Goal: Task Accomplishment & Management: Use online tool/utility

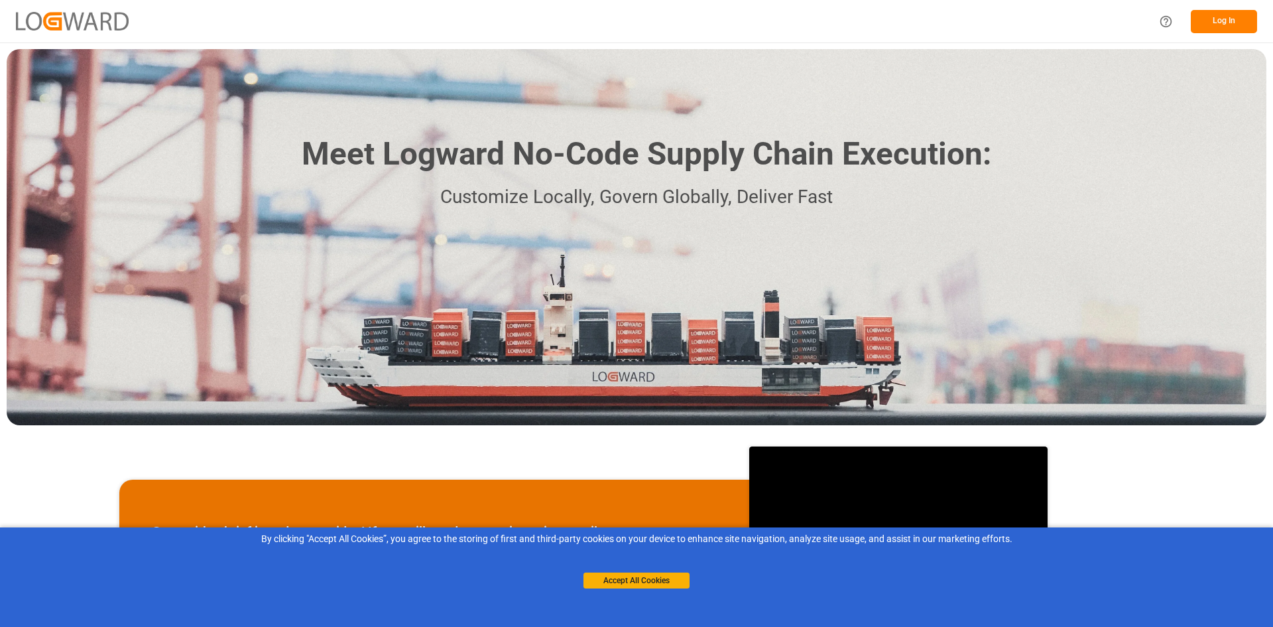
click at [1240, 21] on button "Log In" at bounding box center [1224, 21] width 66 height 23
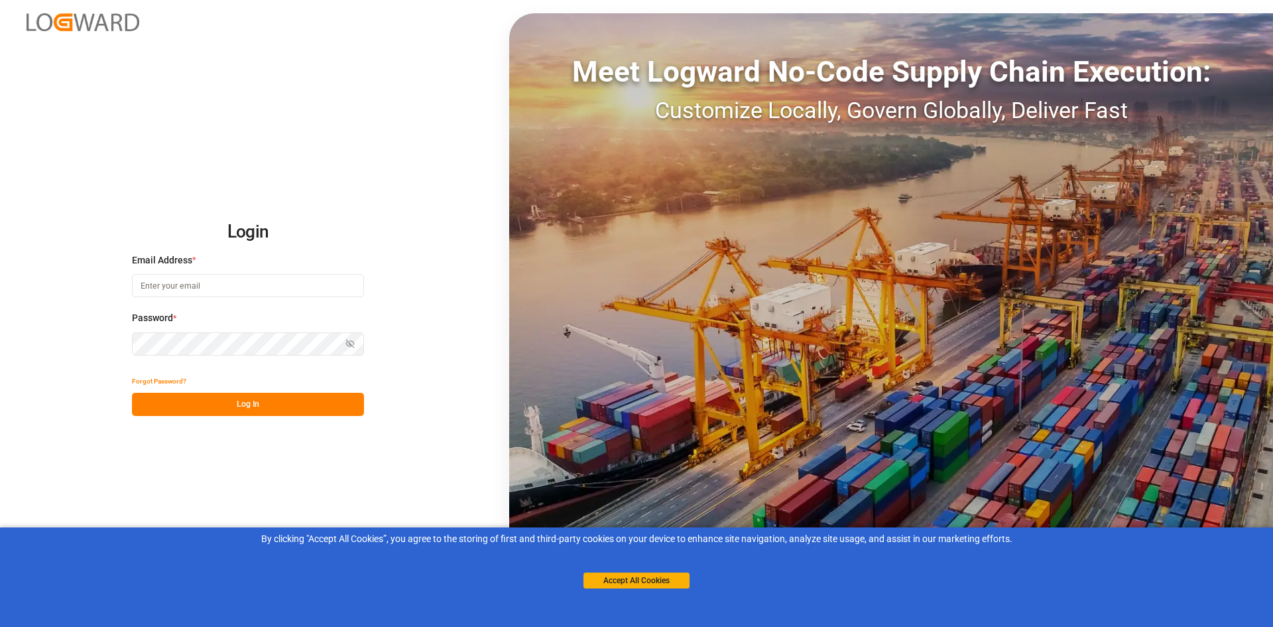
click at [266, 293] on input at bounding box center [248, 285] width 232 height 23
click at [218, 291] on input at bounding box center [248, 285] width 232 height 23
type input "[PERSON_NAME][EMAIL_ADDRESS][PERSON_NAME][DOMAIN_NAME]"
click at [228, 398] on button "Log In" at bounding box center [248, 404] width 232 height 23
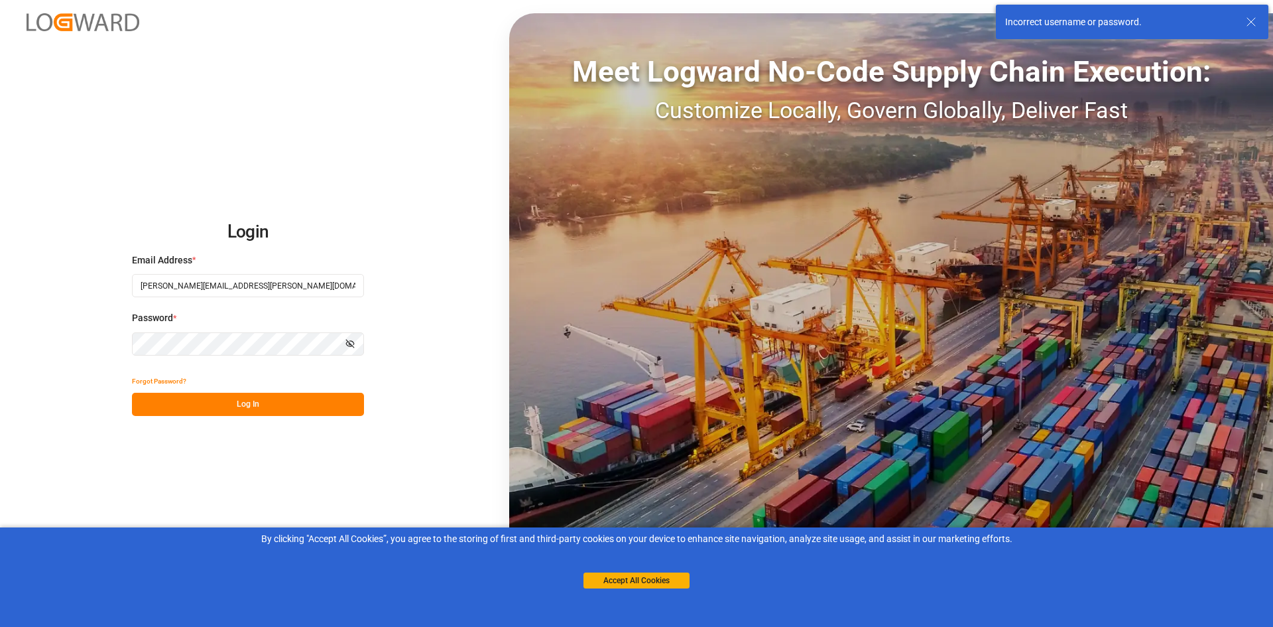
click at [279, 286] on input "[PERSON_NAME][EMAIL_ADDRESS][PERSON_NAME][DOMAIN_NAME]" at bounding box center [248, 285] width 232 height 23
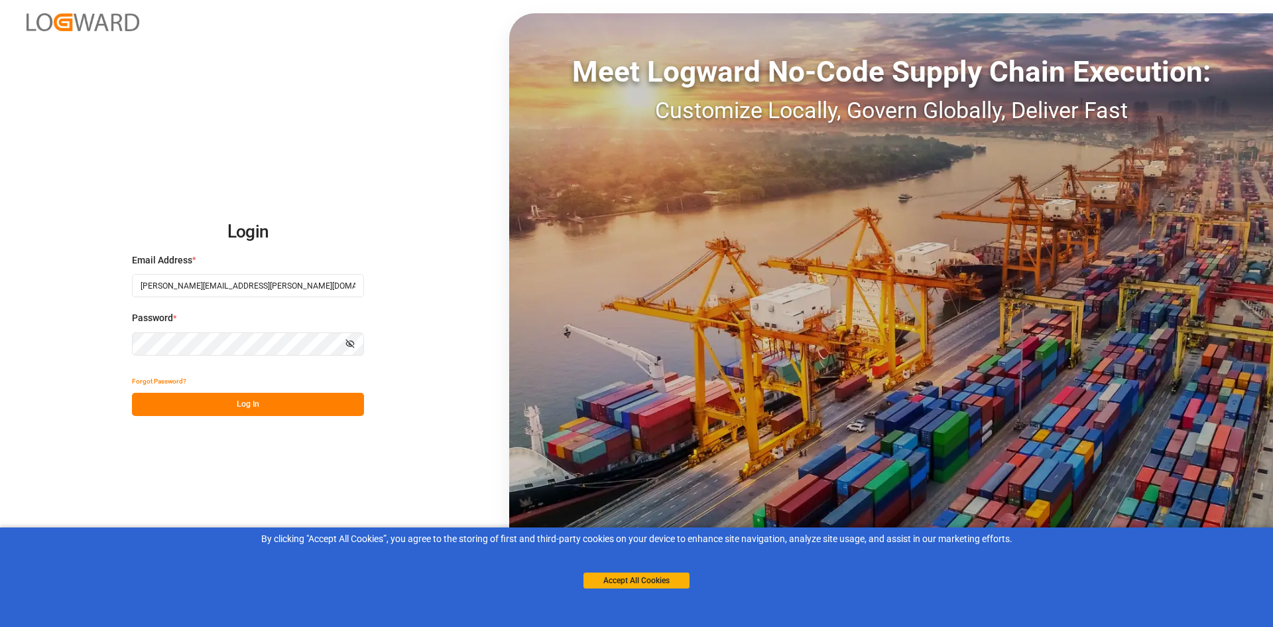
click at [168, 383] on button "Forgot Password?" at bounding box center [159, 380] width 54 height 23
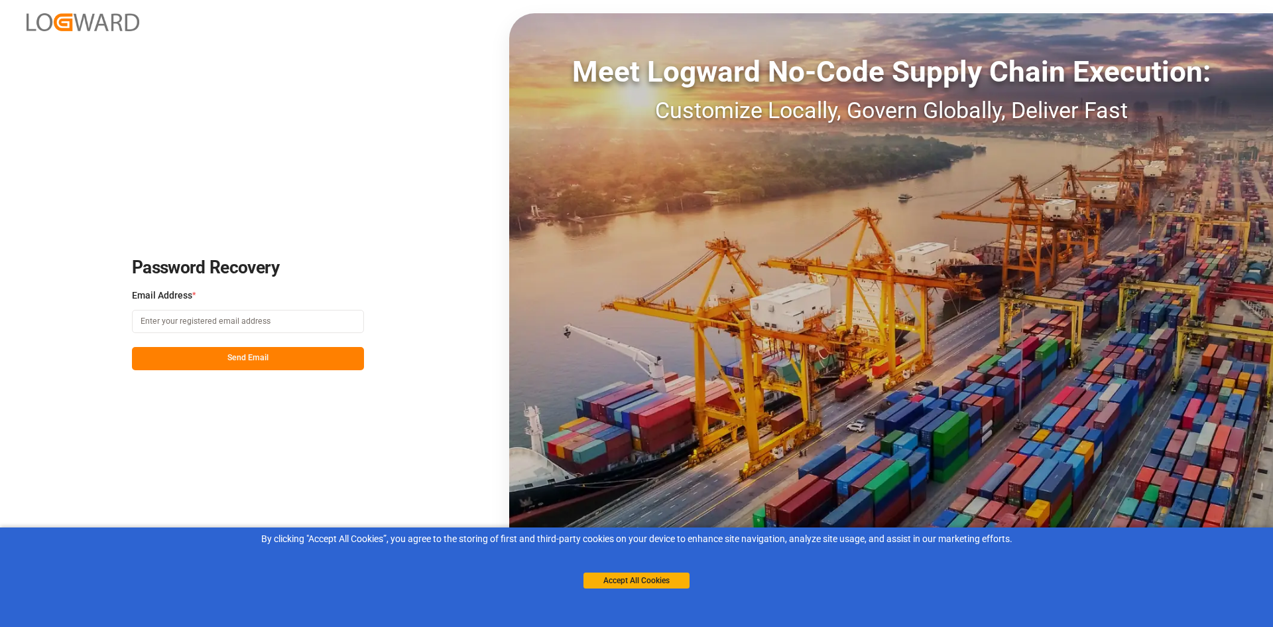
click at [254, 322] on input at bounding box center [248, 321] width 232 height 23
type input "[PERSON_NAME][EMAIL_ADDRESS][PERSON_NAME][DOMAIN_NAME]"
click at [228, 351] on button "Send Email" at bounding box center [248, 358] width 232 height 23
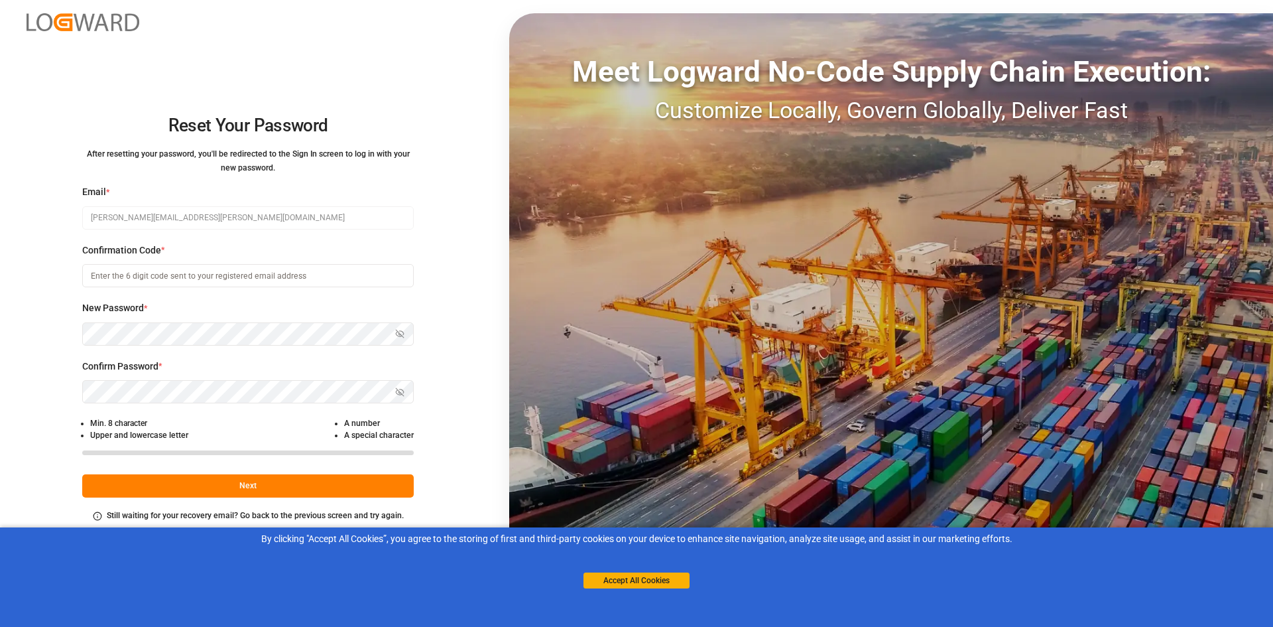
click at [185, 278] on input at bounding box center [248, 275] width 332 height 23
type input "103130"
click at [404, 332] on icon "button" at bounding box center [399, 333] width 9 height 9
click at [75, 331] on div "Reset Your Password After resetting your password, you'll be redirected to the …" at bounding box center [636, 313] width 1273 height 627
click at [64, 324] on div "Reset Your Password After resetting your password, you'll be redirected to the …" at bounding box center [636, 313] width 1273 height 627
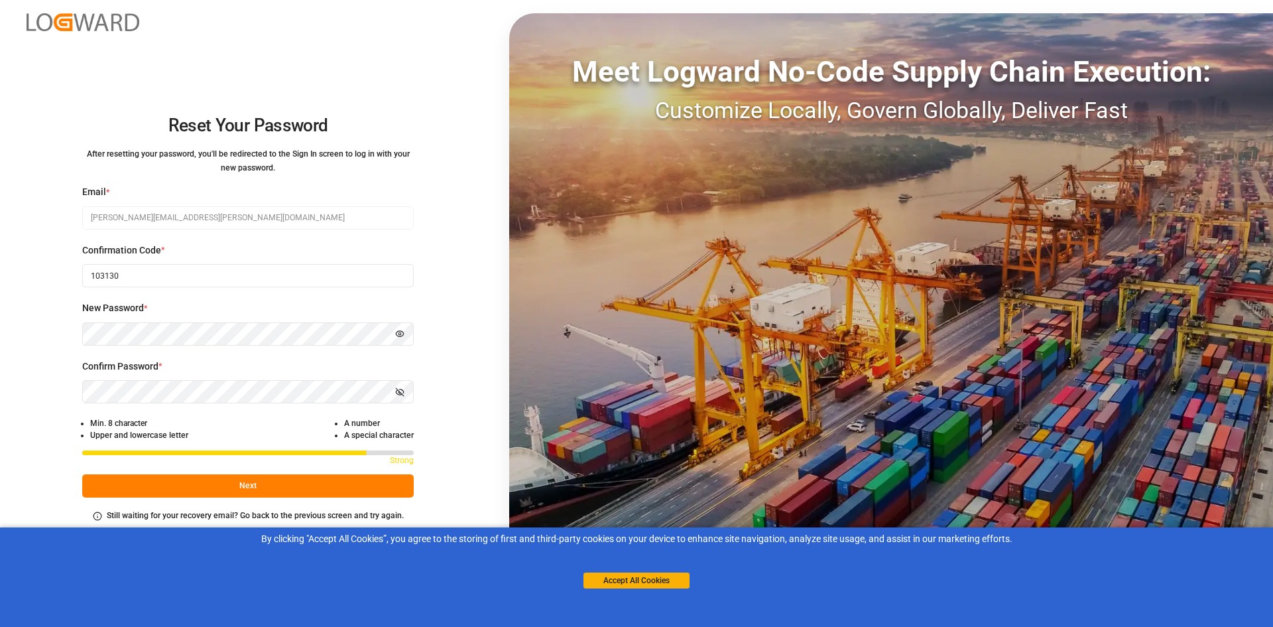
click at [199, 485] on button "Next" at bounding box center [248, 485] width 332 height 23
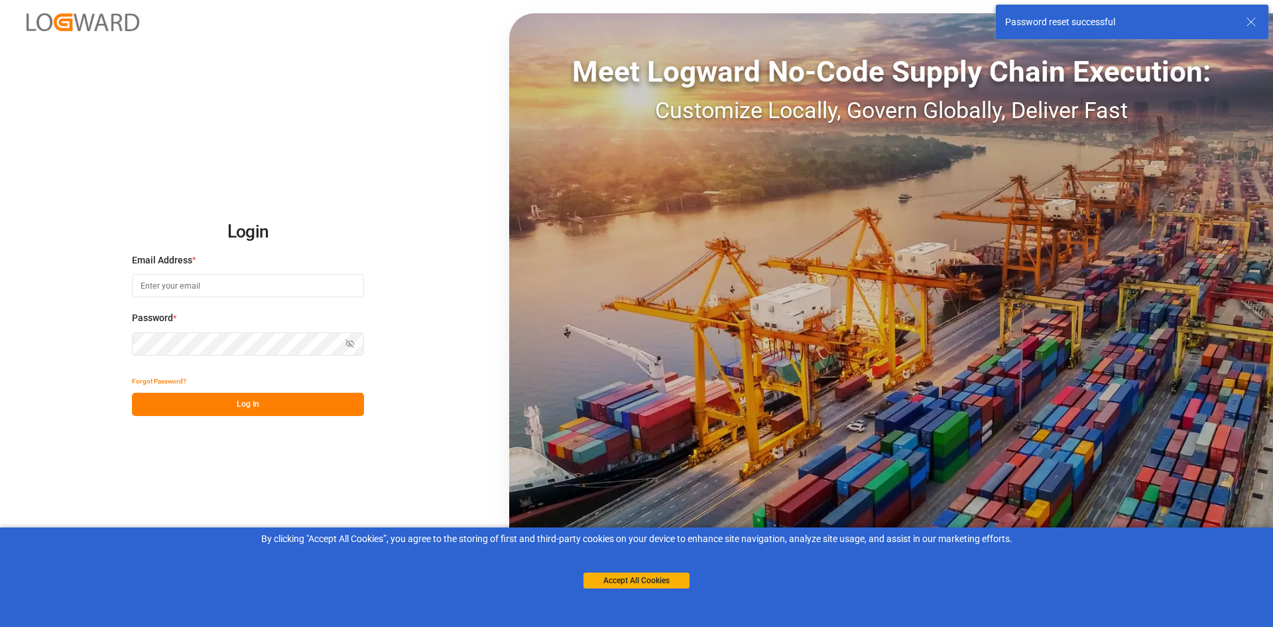
click at [215, 284] on input at bounding box center [248, 285] width 232 height 23
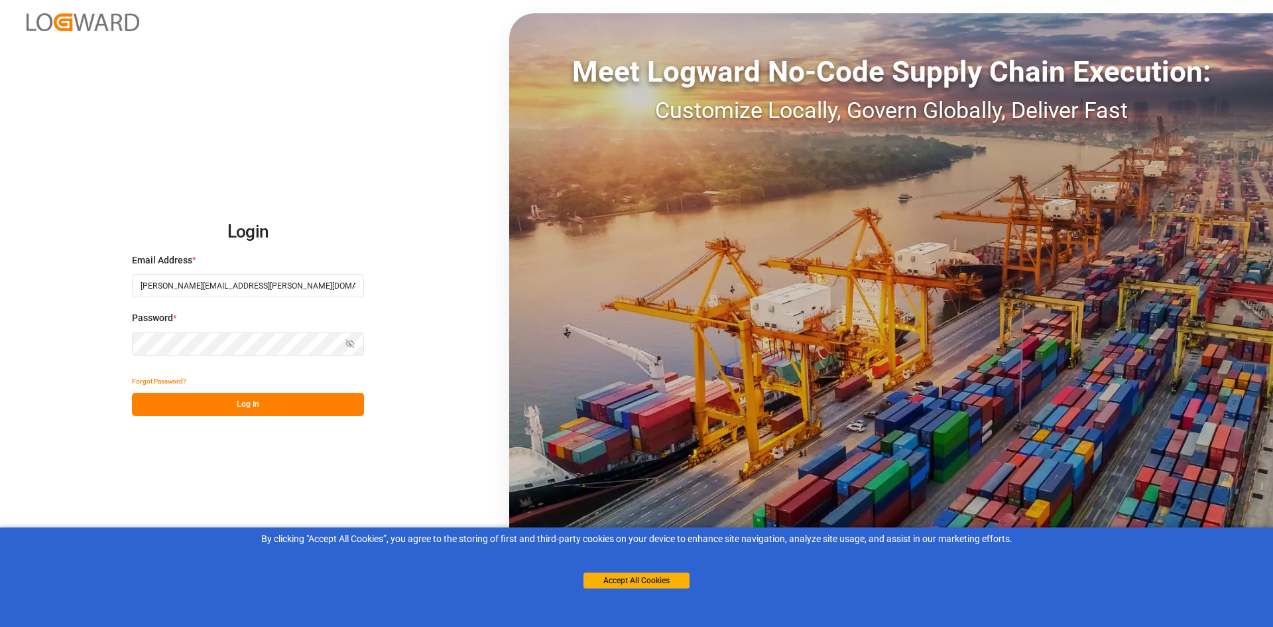
type input "[PERSON_NAME][EMAIL_ADDRESS][PERSON_NAME][DOMAIN_NAME]"
click at [353, 341] on icon "button" at bounding box center [349, 343] width 9 height 9
click at [294, 391] on div "Forgot Password?" at bounding box center [248, 380] width 232 height 23
click at [294, 398] on button "Log In" at bounding box center [248, 404] width 232 height 23
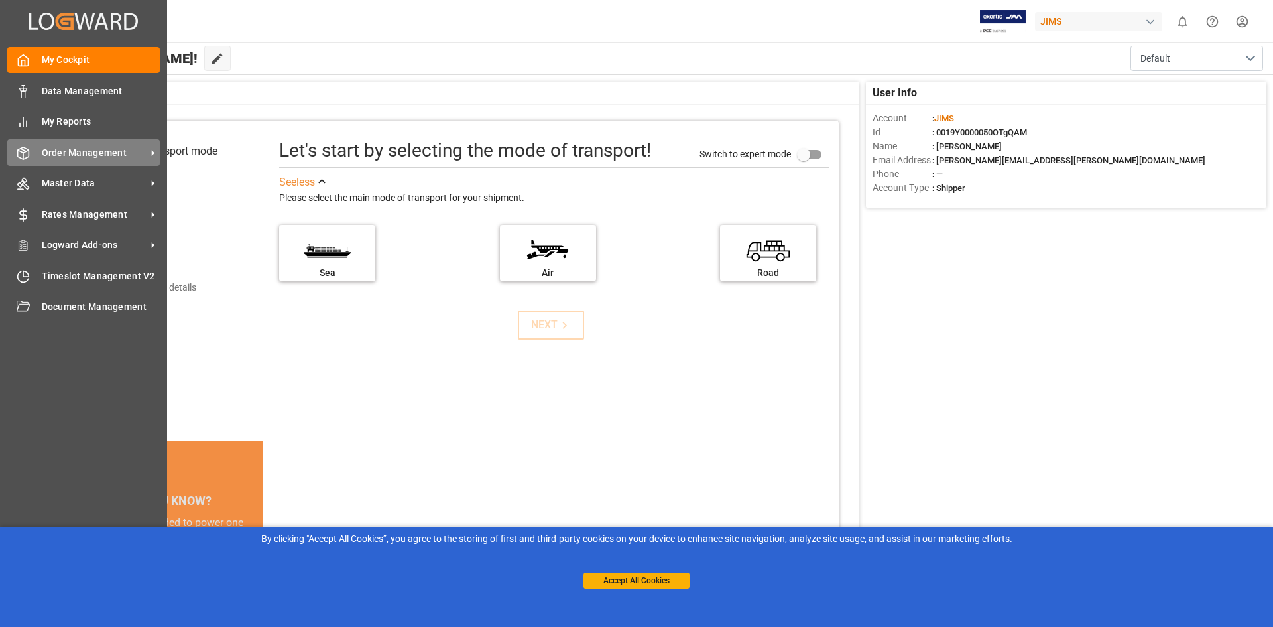
click at [68, 155] on span "Order Management" at bounding box center [94, 153] width 105 height 14
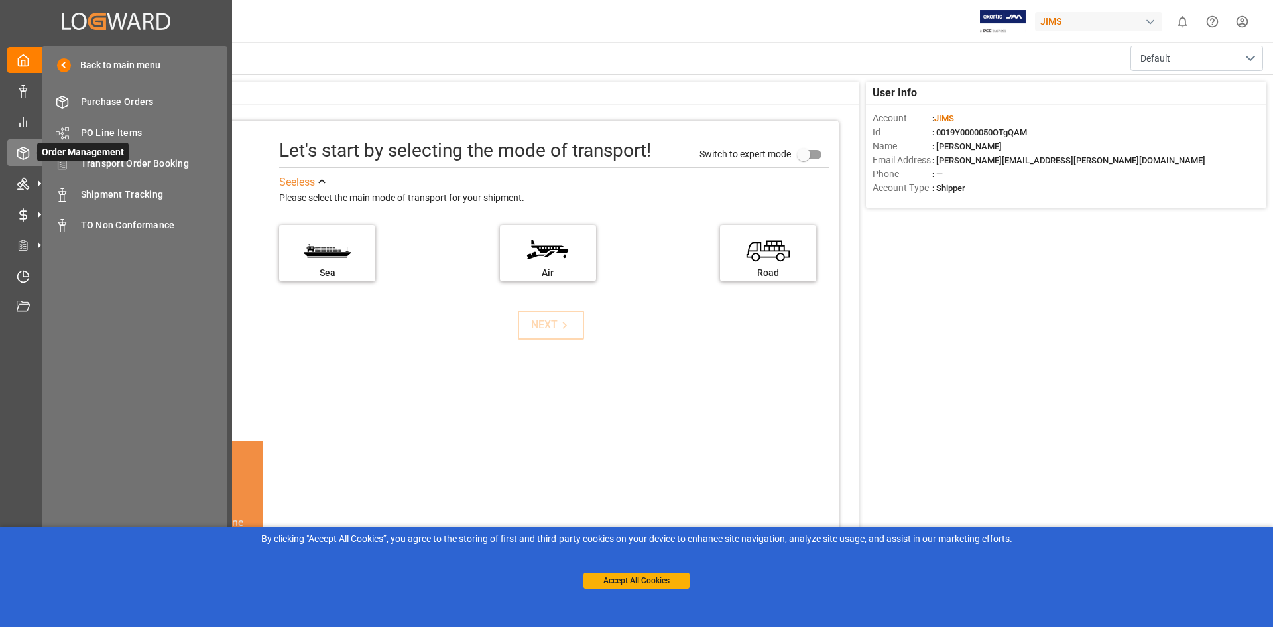
click at [20, 151] on polyline at bounding box center [23, 151] width 11 height 3
click at [27, 90] on icon at bounding box center [23, 91] width 13 height 13
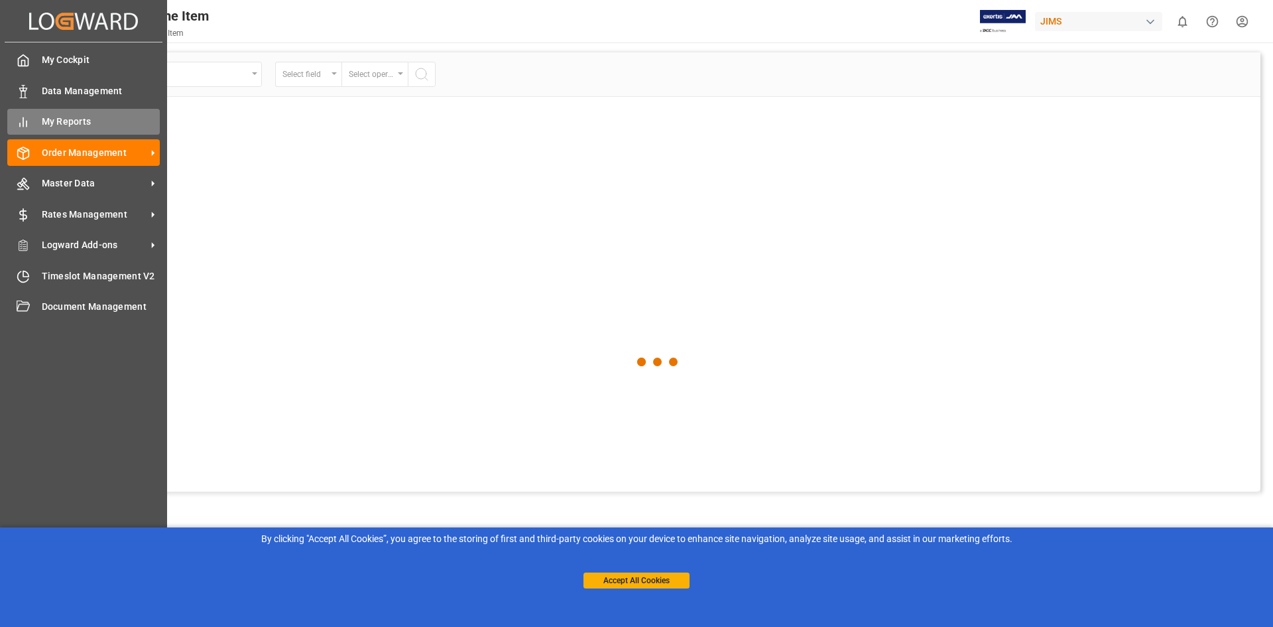
click at [26, 119] on icon at bounding box center [23, 121] width 13 height 13
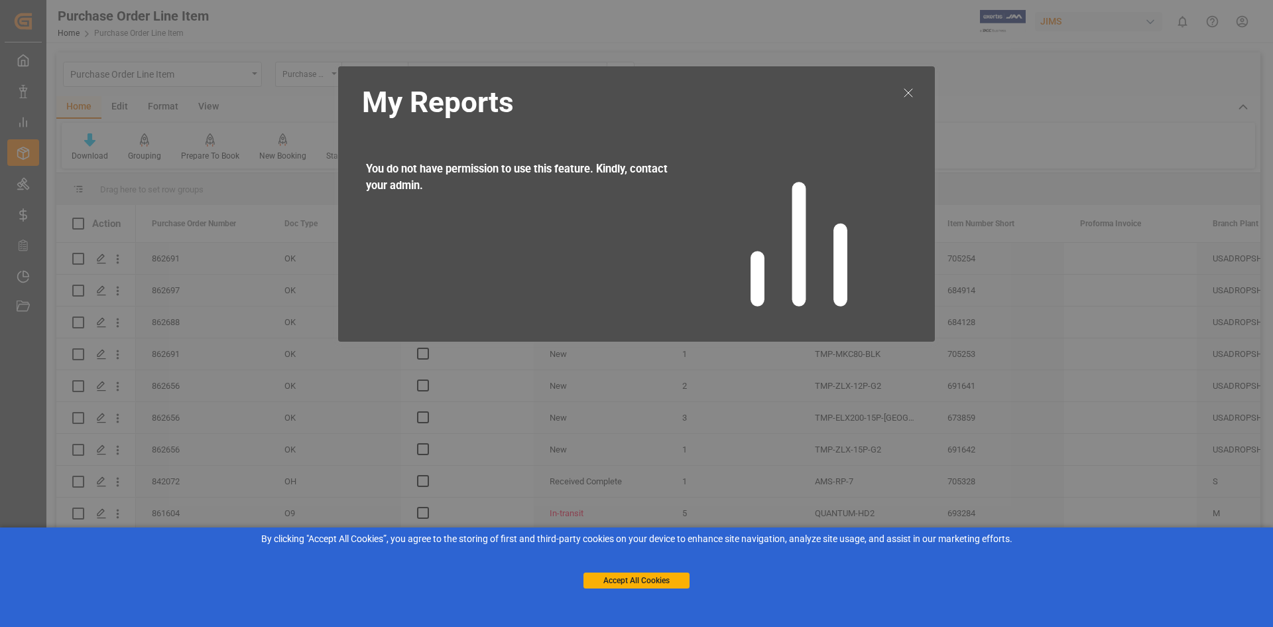
drag, startPoint x: 27, startPoint y: 65, endPoint x: 104, endPoint y: 78, distance: 78.6
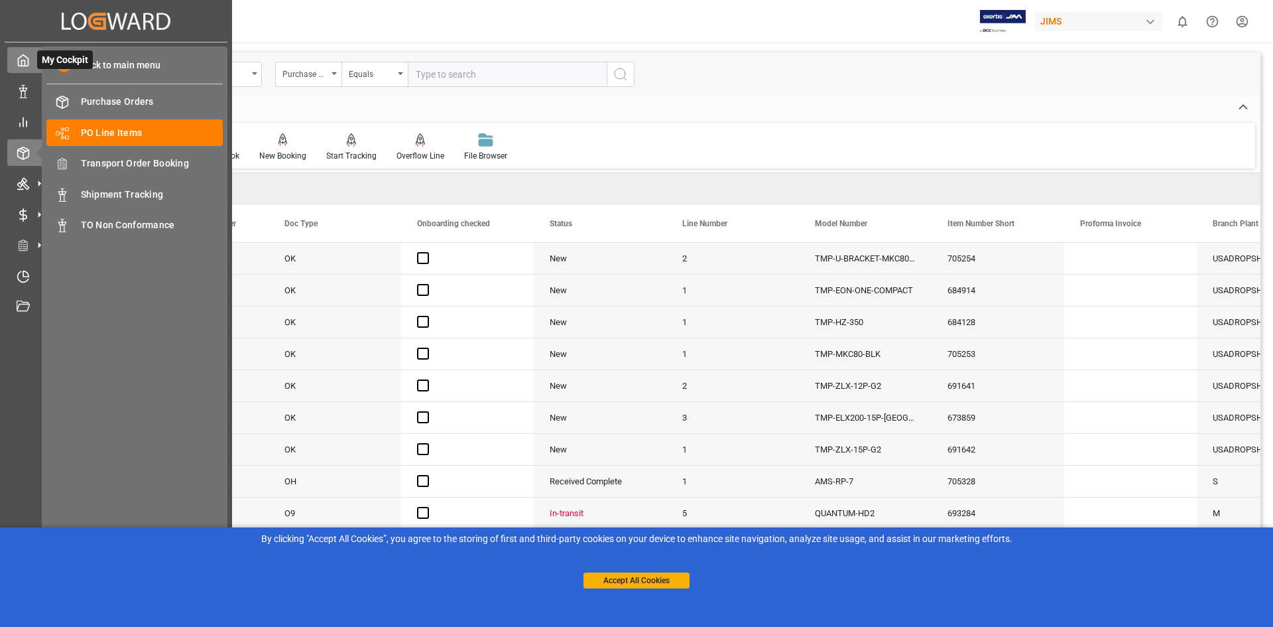
click at [32, 64] on div "My Cockpit My Cockpit" at bounding box center [115, 60] width 217 height 26
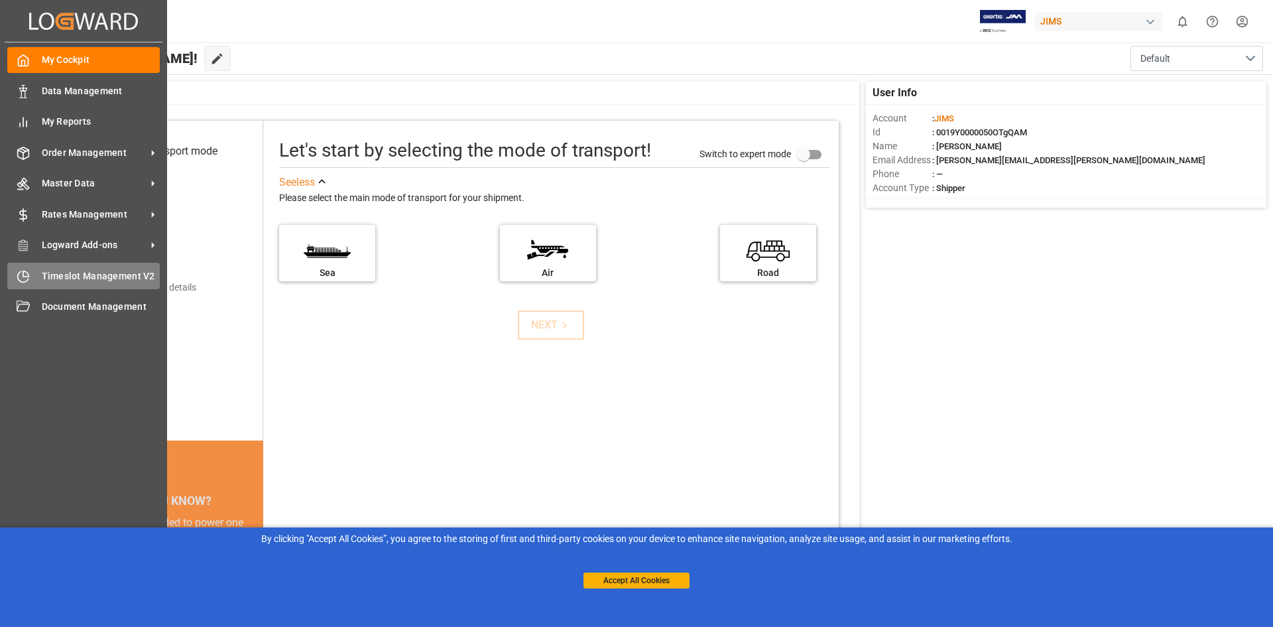
click at [106, 282] on span "Timeslot Management V2" at bounding box center [101, 276] width 119 height 14
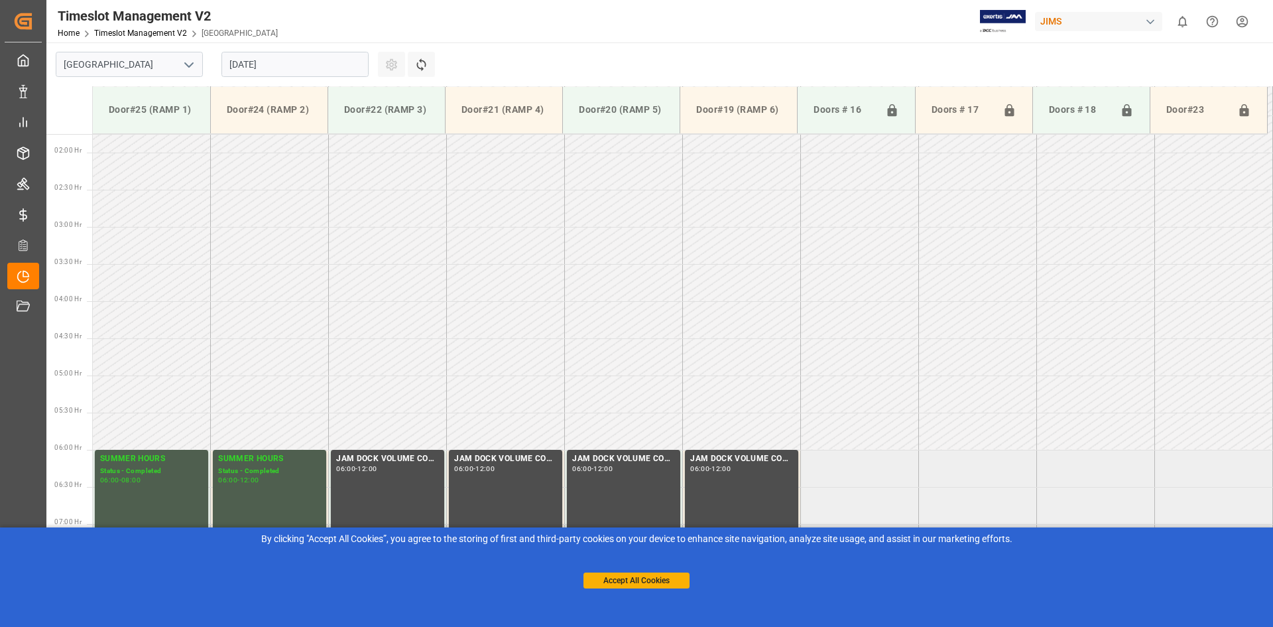
scroll to position [64, 0]
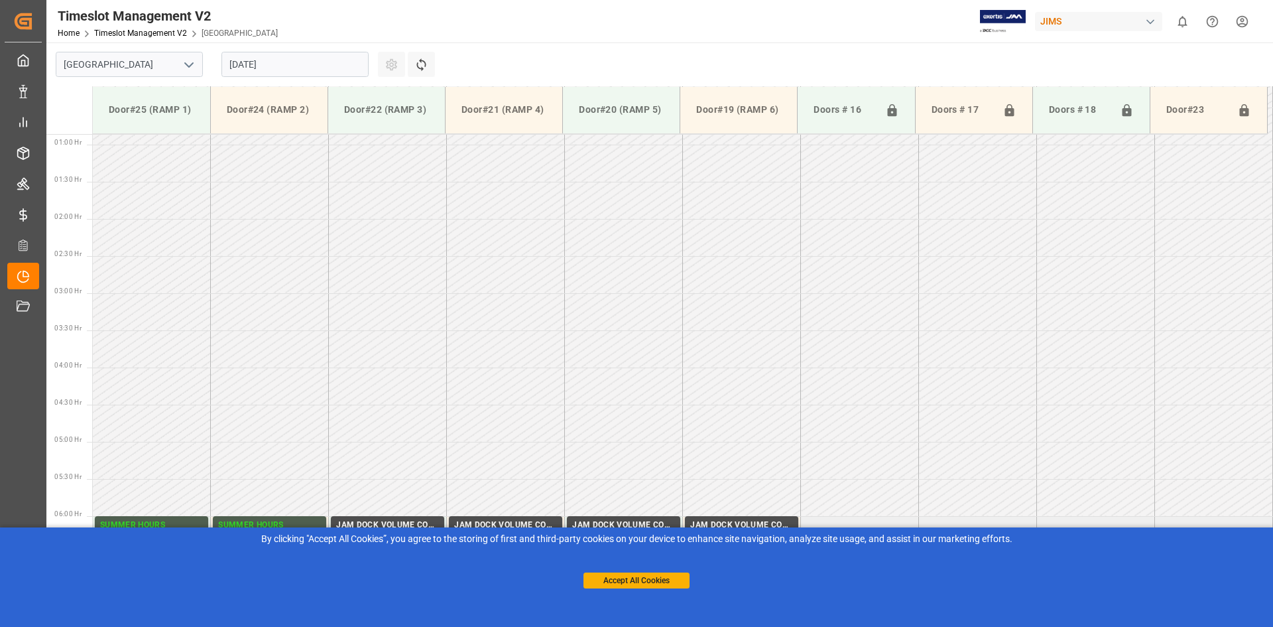
drag, startPoint x: 273, startPoint y: 66, endPoint x: 295, endPoint y: 70, distance: 22.9
click at [273, 66] on input "[DATE]" at bounding box center [294, 64] width 147 height 25
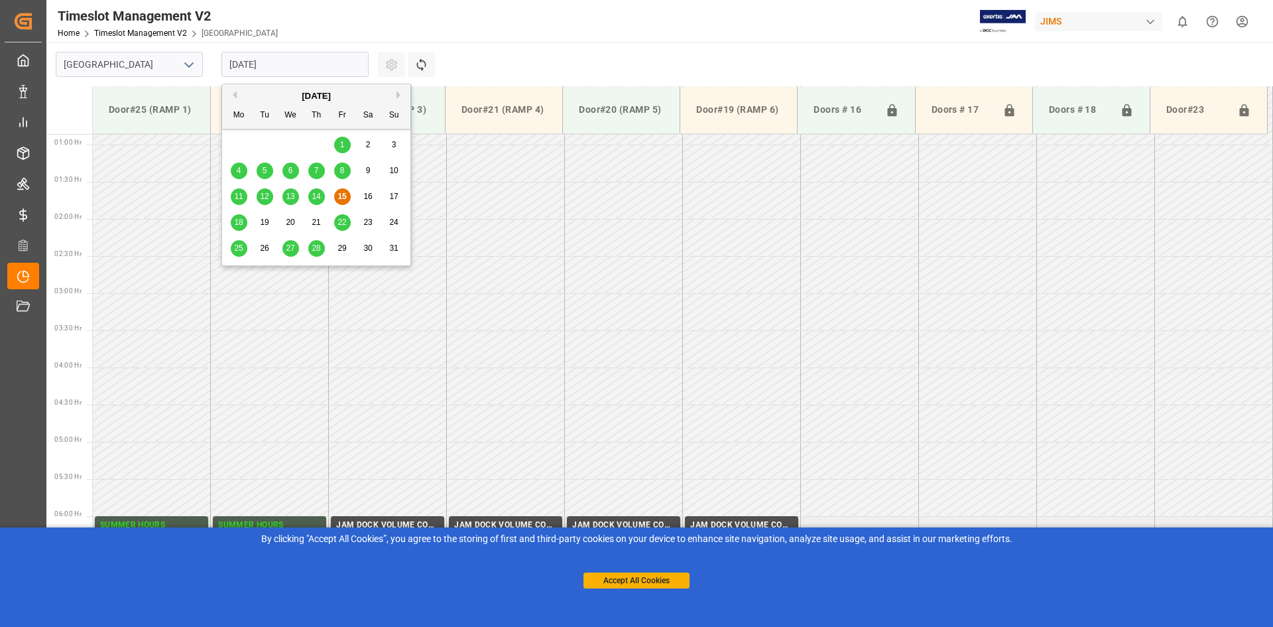
click at [240, 221] on span "18" at bounding box center [238, 221] width 9 height 9
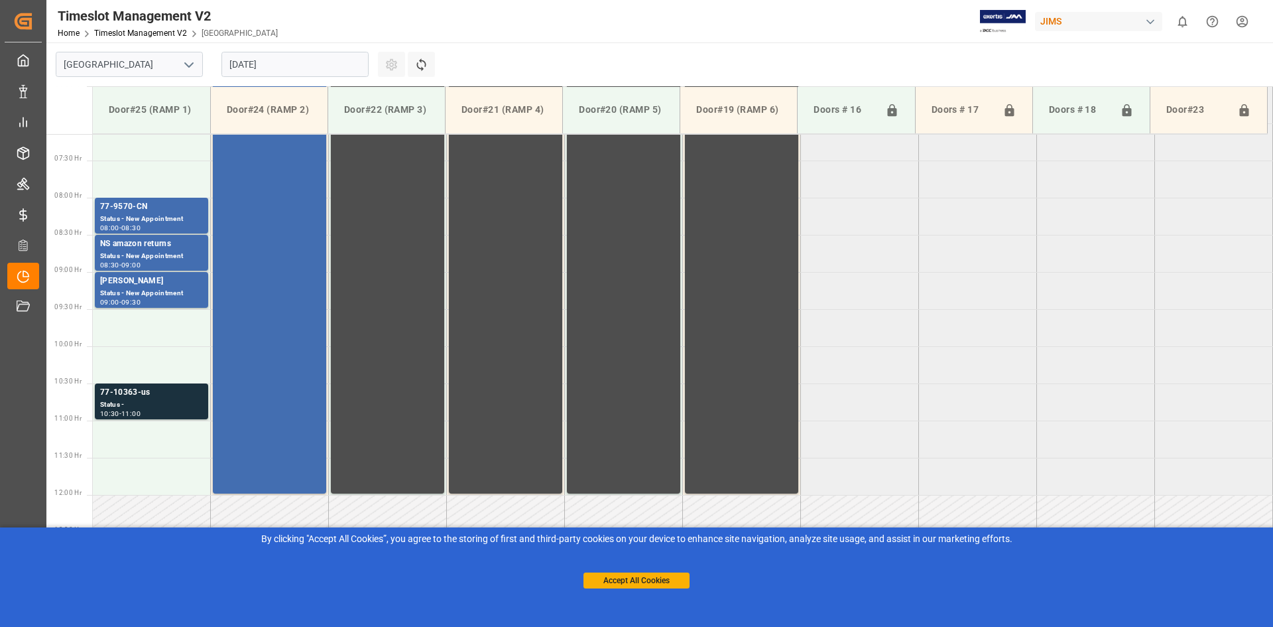
scroll to position [663, 0]
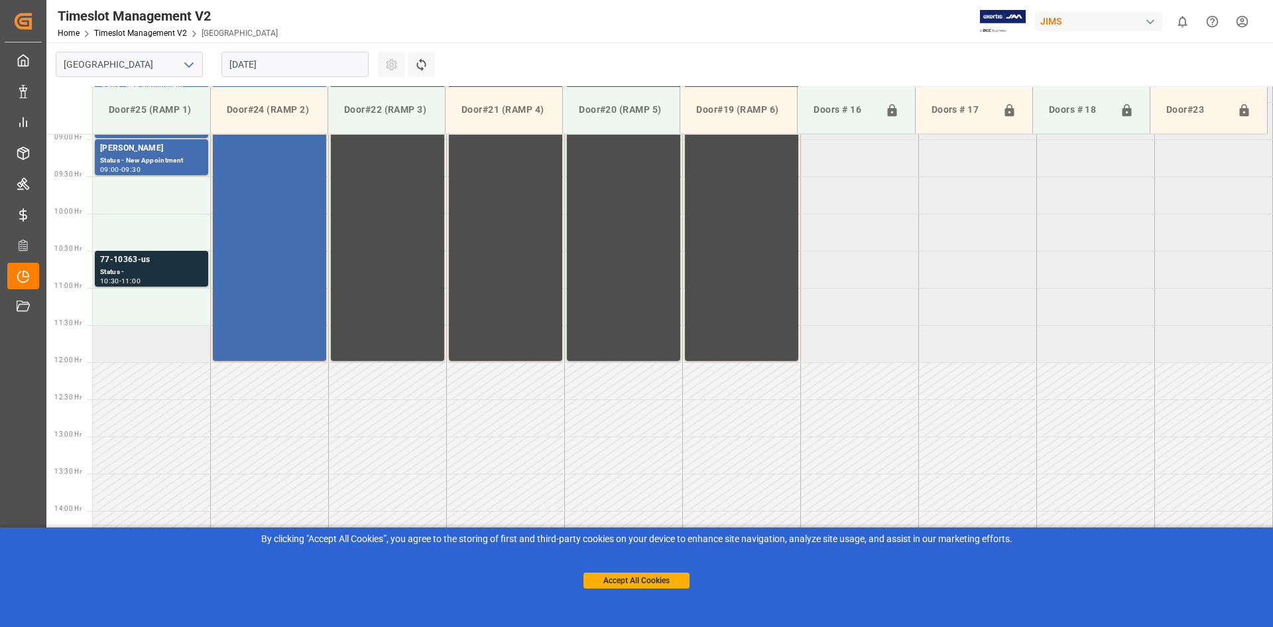
click at [140, 346] on td at bounding box center [152, 343] width 118 height 37
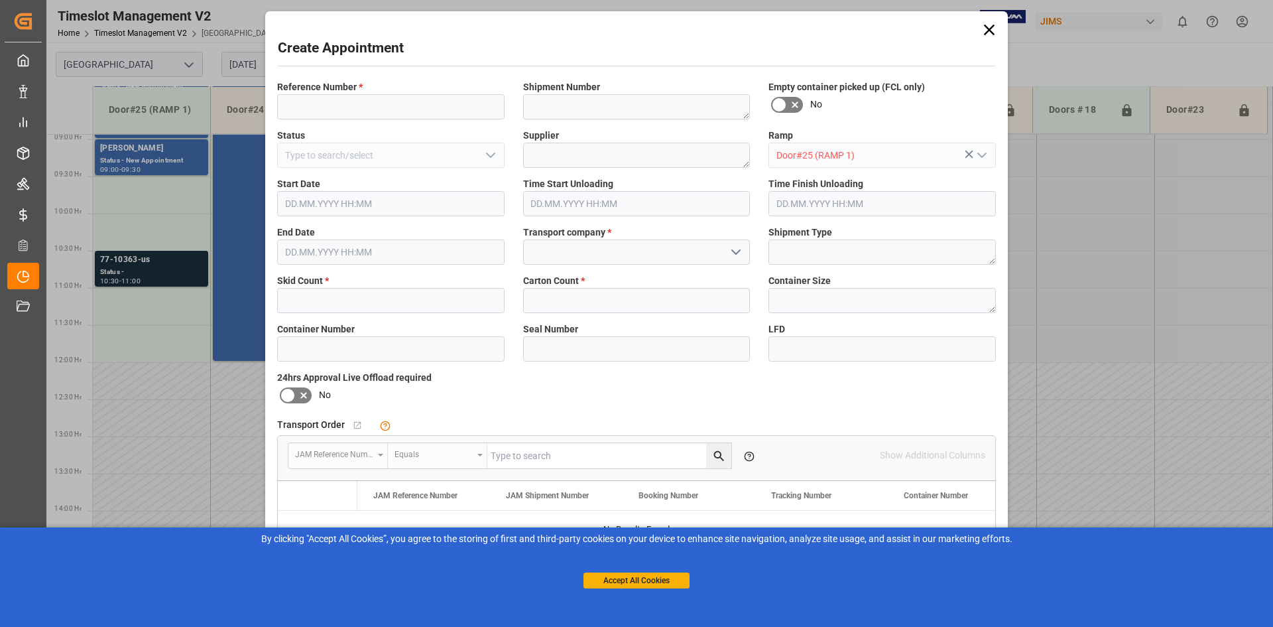
type input "[DATE] 11:30"
type input "[DATE] 12:00"
click at [437, 105] on input at bounding box center [390, 106] width 227 height 25
type input "537317"
click at [556, 96] on textarea at bounding box center [636, 106] width 227 height 25
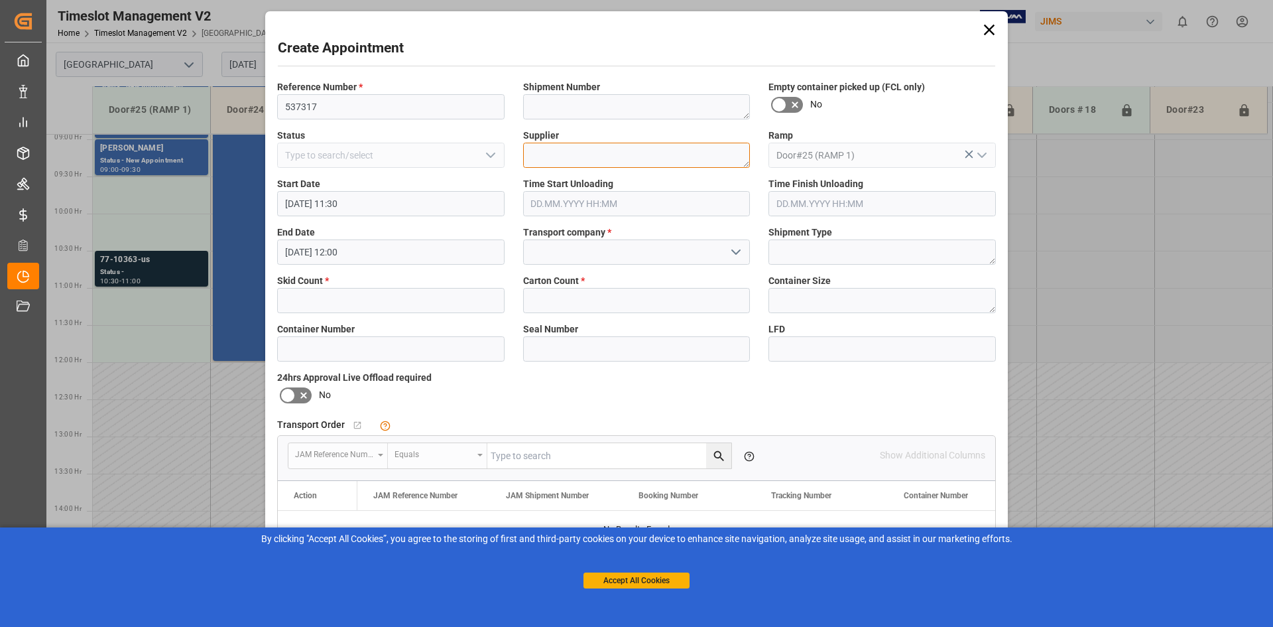
click at [560, 150] on textarea at bounding box center [636, 155] width 227 height 25
paste textarea "BEST BUY [GEOGRAPHIC_DATA]"
type textarea "BEST BUY [GEOGRAPHIC_DATA]"
click at [592, 216] on div "Time Start Unloading" at bounding box center [637, 196] width 246 height 48
click at [385, 300] on input "text" at bounding box center [390, 300] width 227 height 25
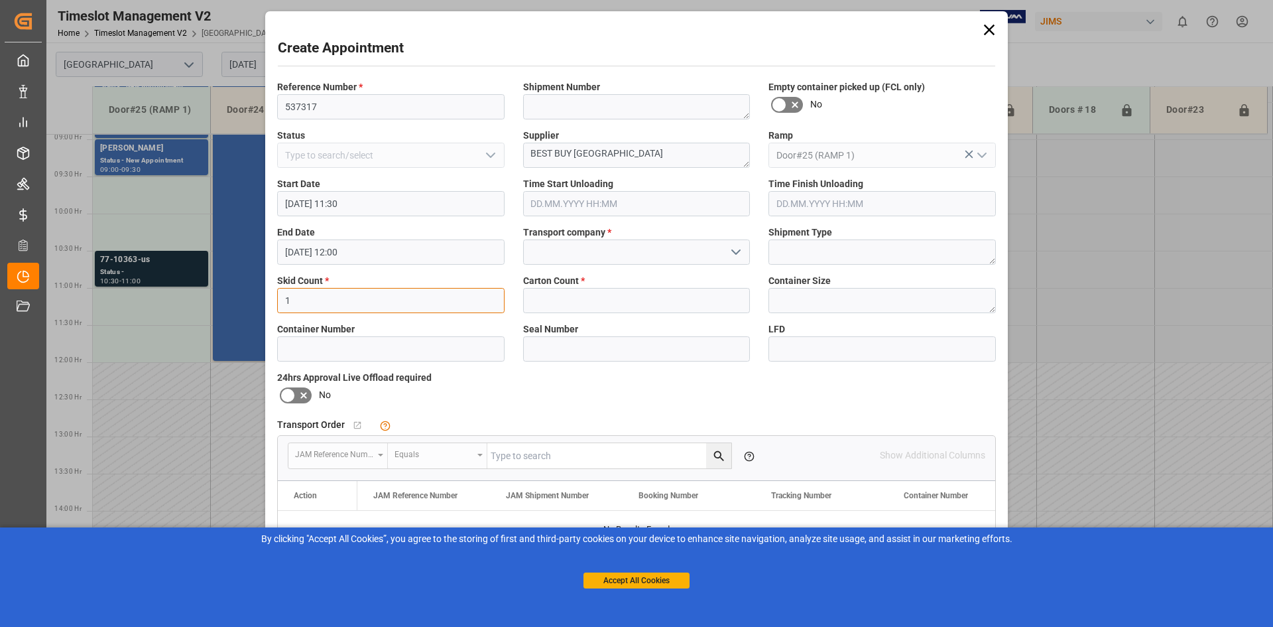
type input "1"
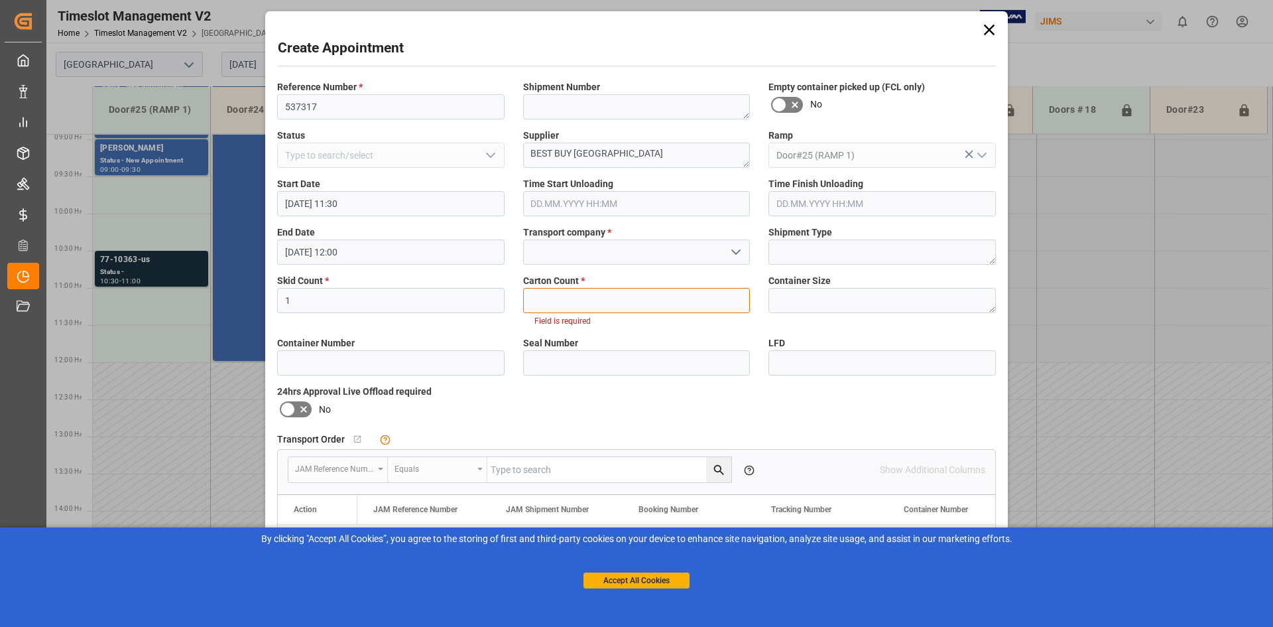
click at [601, 309] on input "text" at bounding box center [636, 300] width 227 height 25
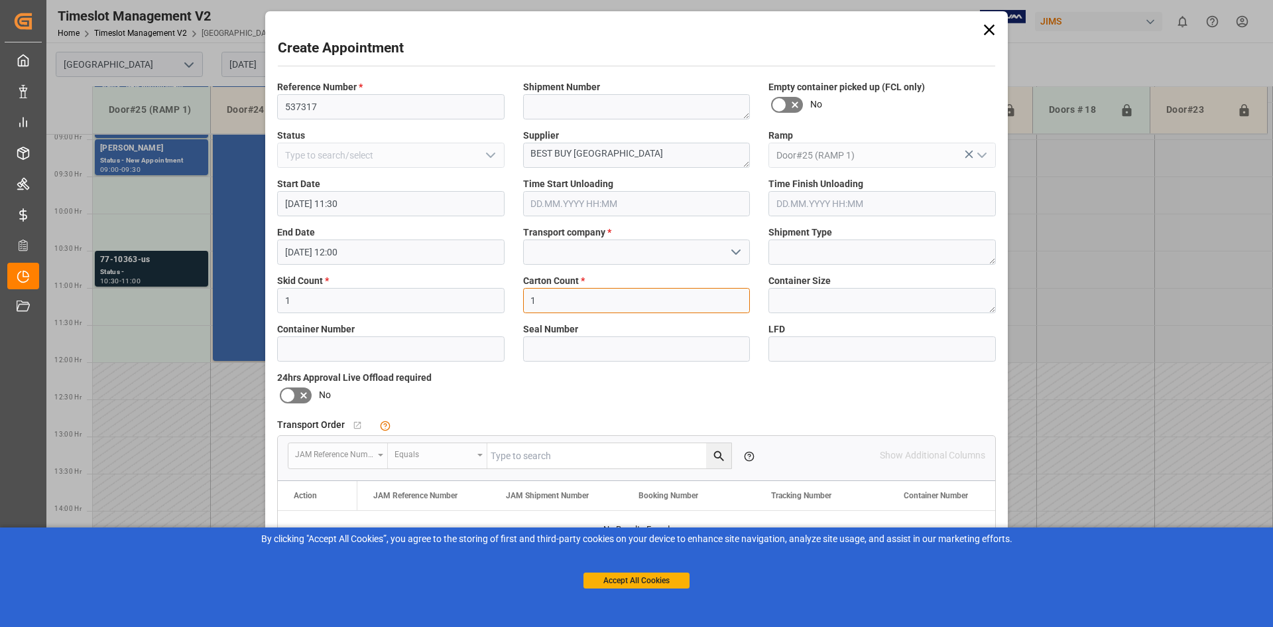
scroll to position [133, 0]
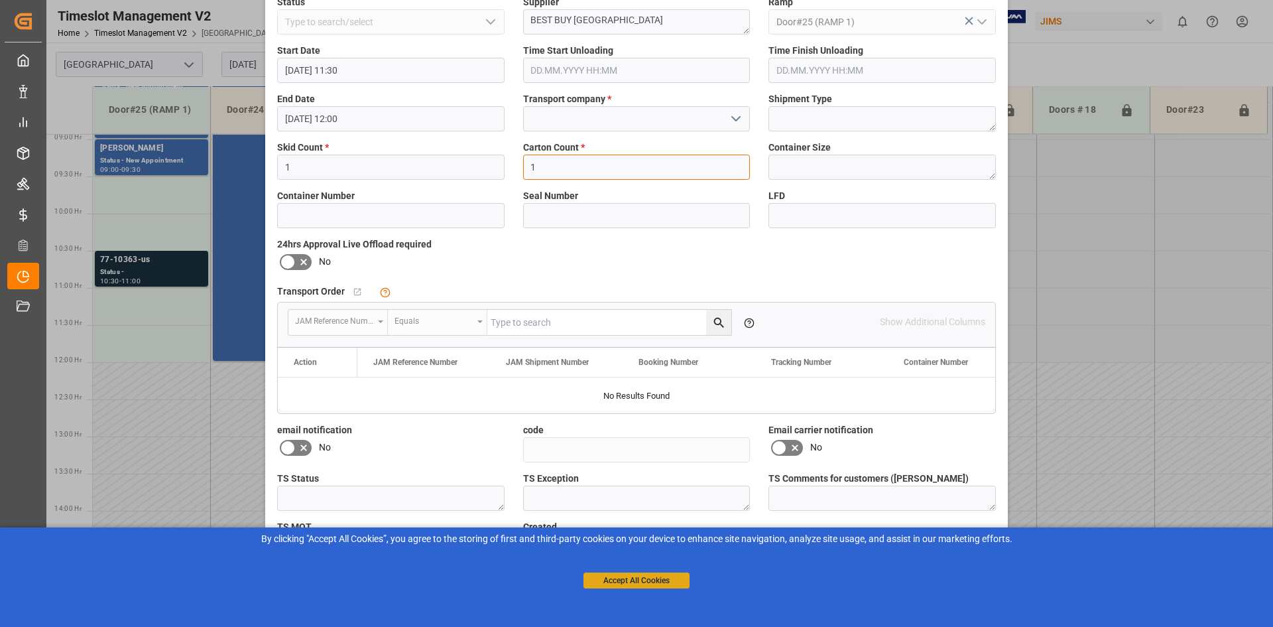
type input "1"
click at [634, 583] on button "Accept All Cookies" at bounding box center [636, 580] width 106 height 16
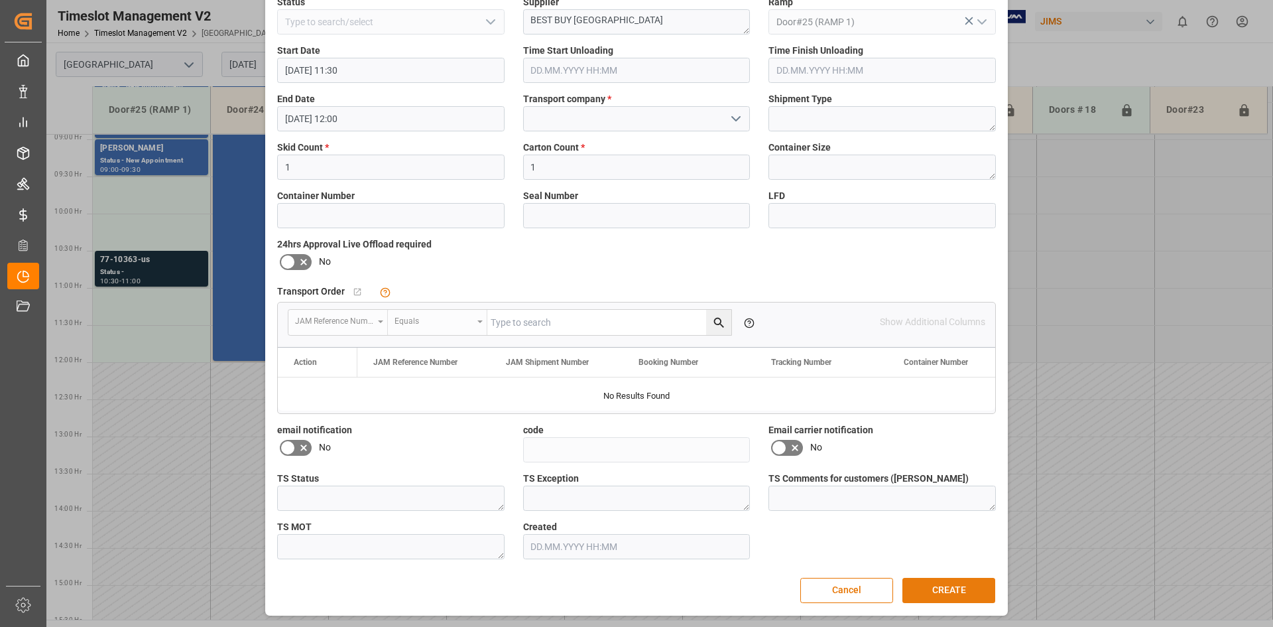
click at [944, 587] on button "CREATE" at bounding box center [948, 590] width 93 height 25
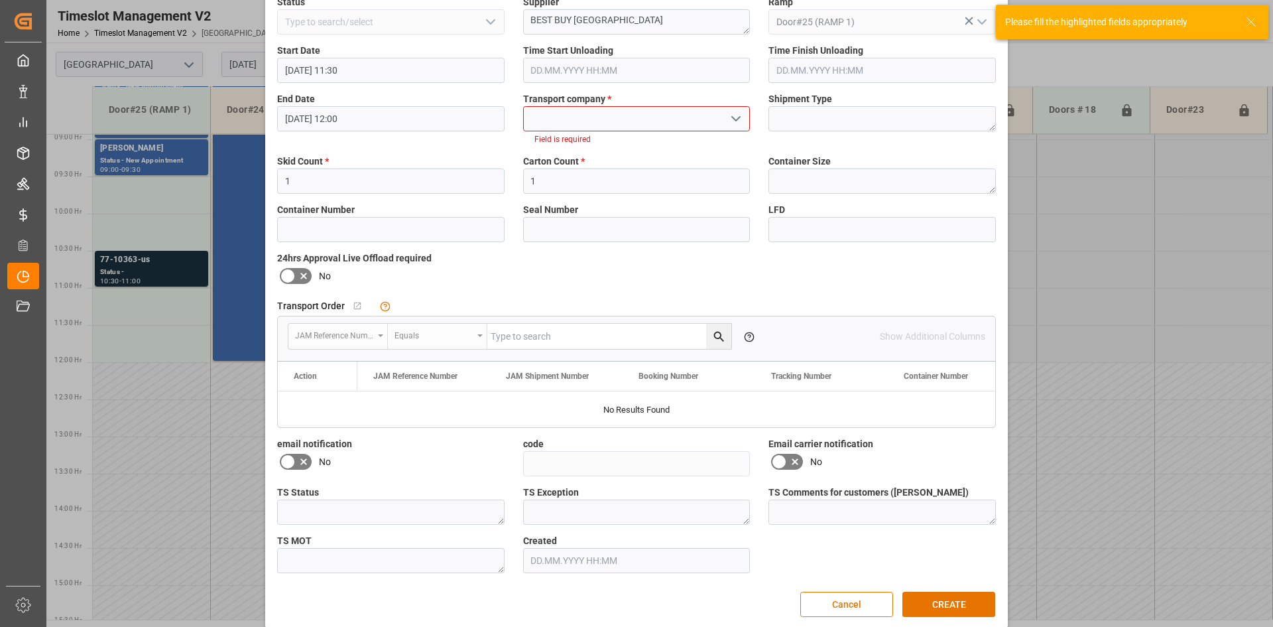
click at [580, 126] on input at bounding box center [636, 118] width 227 height 25
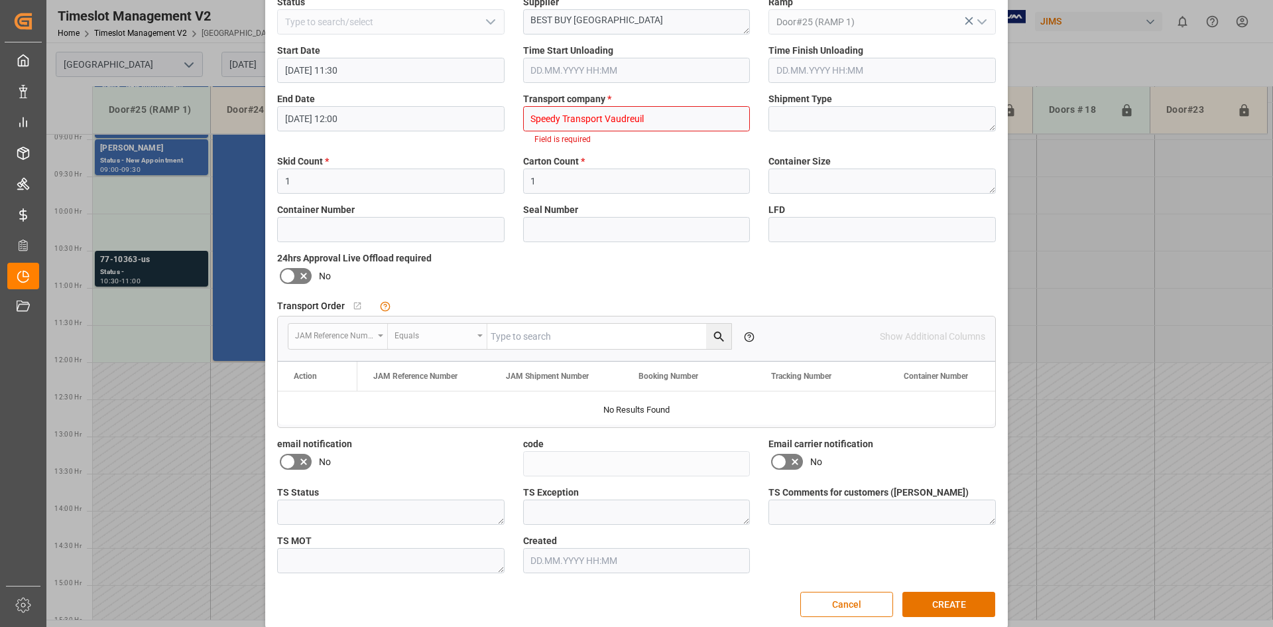
type input "Speedy Transport Vaudreuil"
click at [662, 176] on div "Reference Number * 537317 Shipment Number Empty container picked up (FCL only) …" at bounding box center [636, 260] width 737 height 636
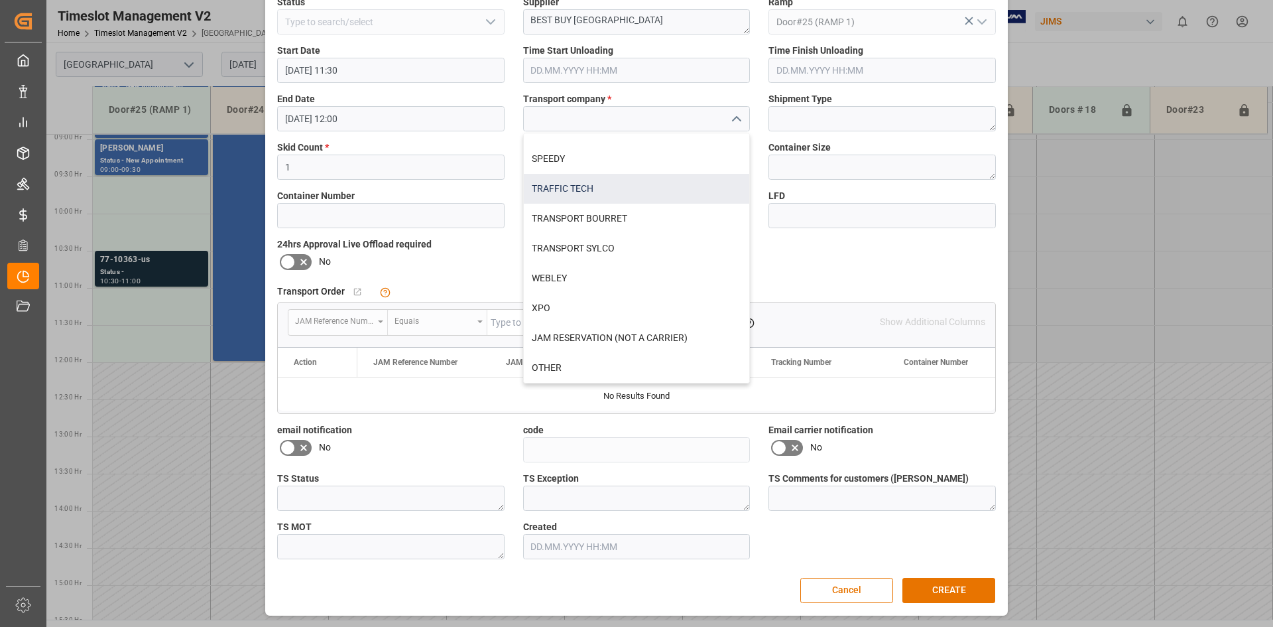
scroll to position [460, 0]
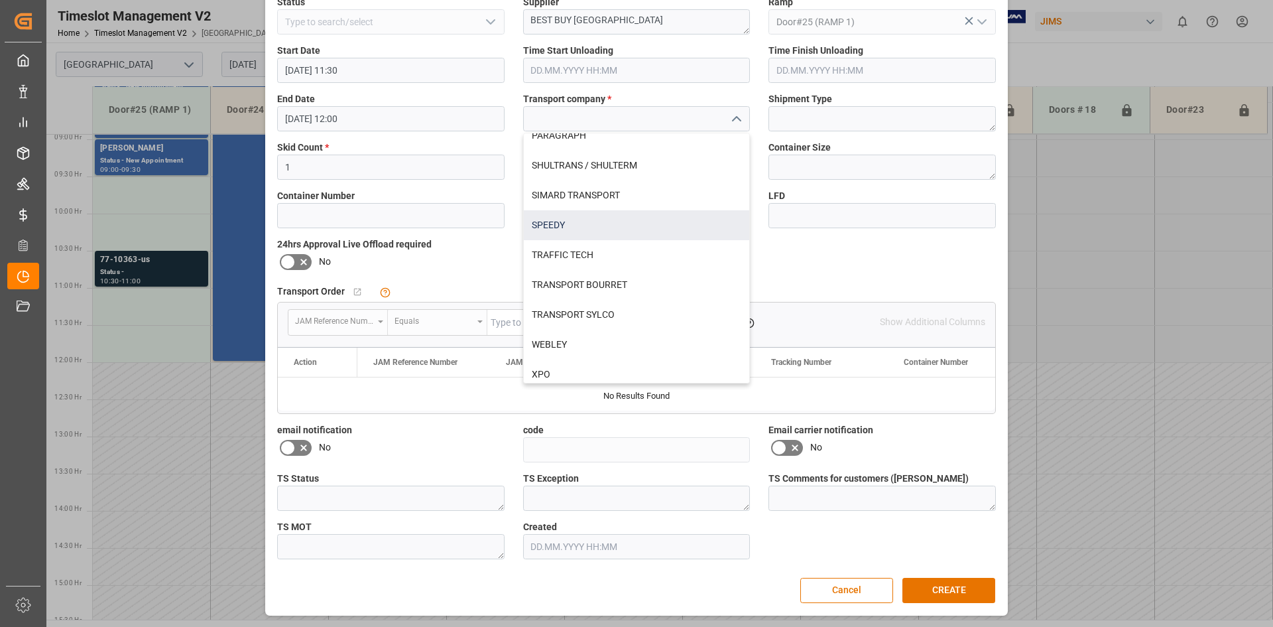
click at [611, 228] on div "SPEEDY" at bounding box center [637, 225] width 226 height 30
type input "SPEEDY"
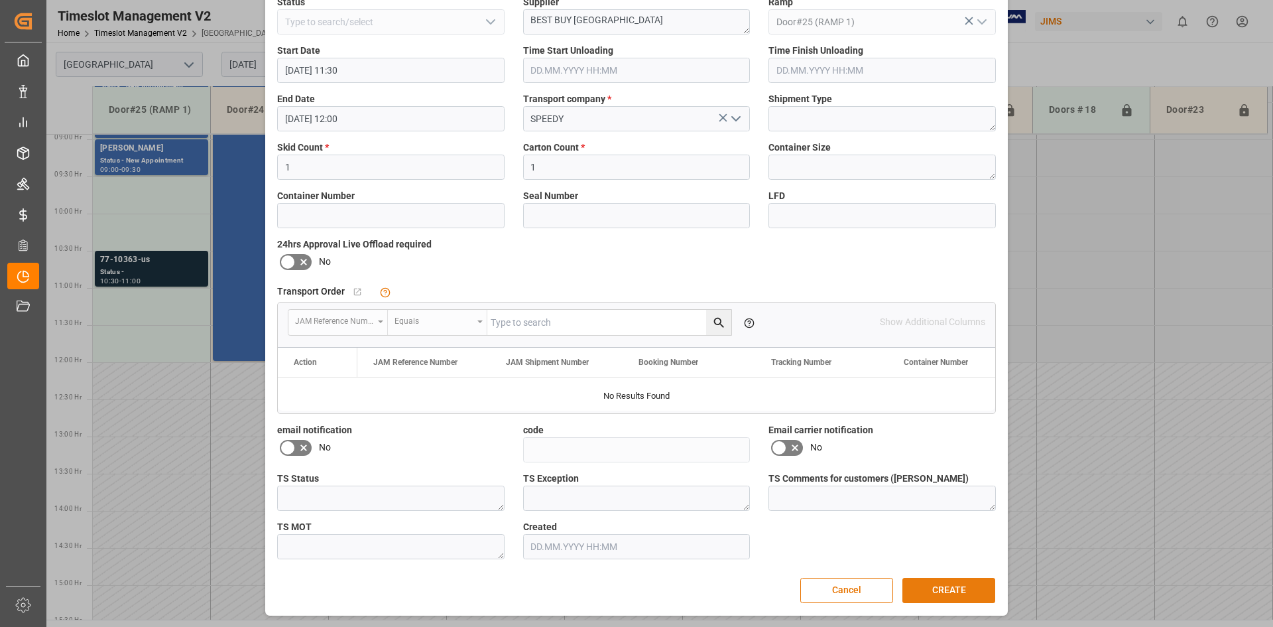
click at [945, 593] on button "CREATE" at bounding box center [948, 590] width 93 height 25
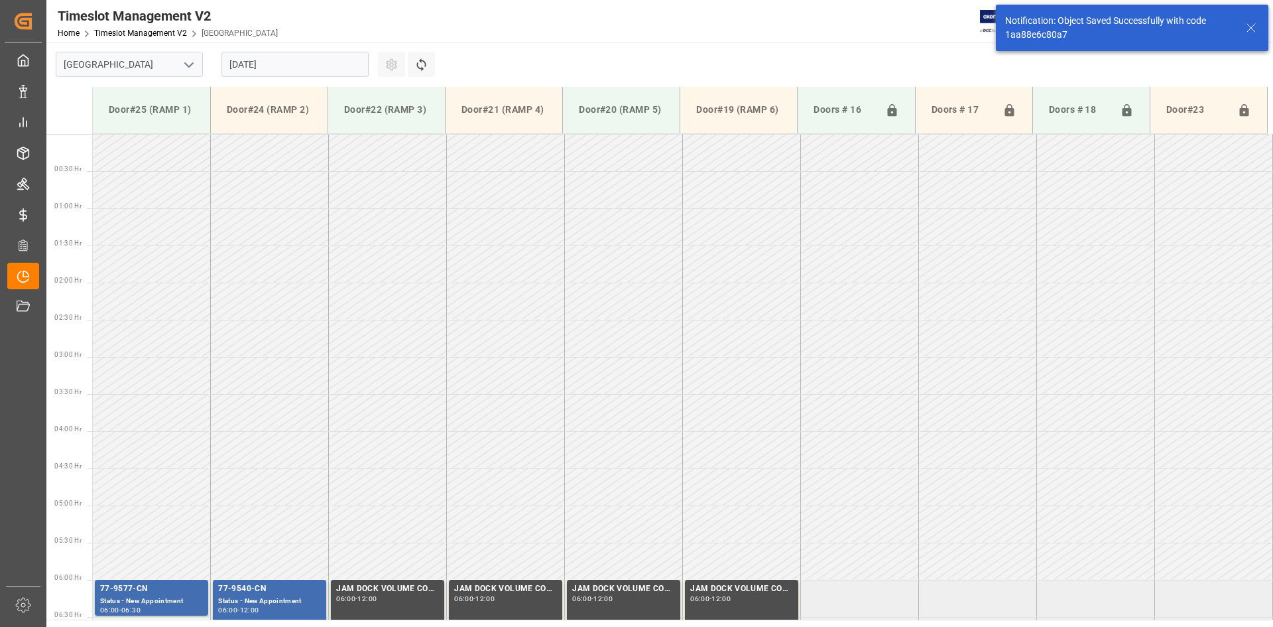
scroll to position [735, 0]
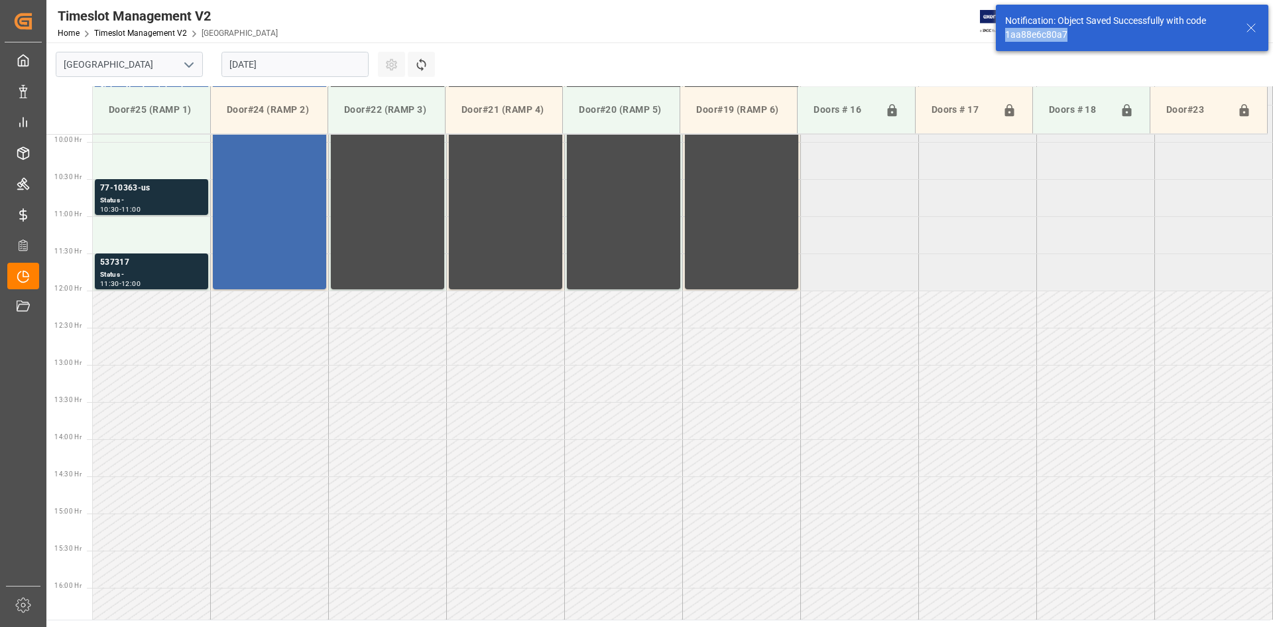
drag, startPoint x: 1071, startPoint y: 35, endPoint x: 995, endPoint y: 35, distance: 75.6
click at [995, 35] on div "Notification: Object Saved Successfully with code 1aa88e6c80a7" at bounding box center [1132, 28] width 282 height 56
copy div "1aa88e6c80a7"
